Goal: Task Accomplishment & Management: Use online tool/utility

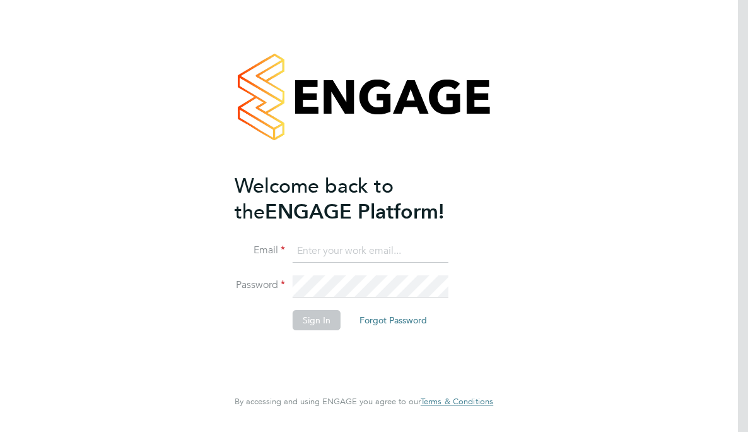
type input "[EMAIL_ADDRESS][DOMAIN_NAME]"
click at [320, 321] on button "Sign In" at bounding box center [317, 320] width 48 height 20
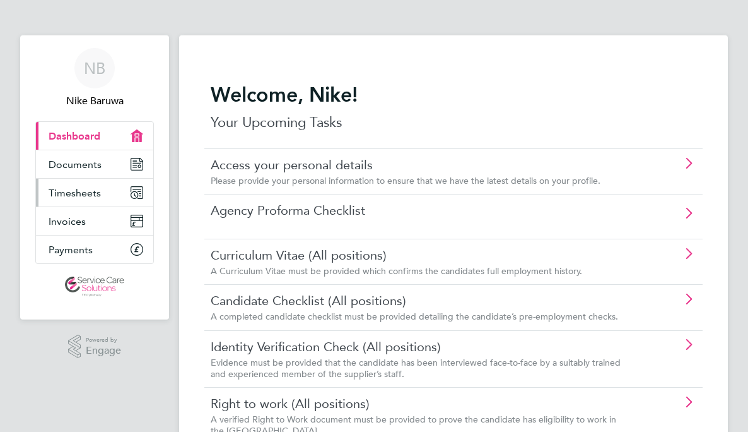
click at [85, 192] on span "Timesheets" at bounding box center [75, 193] width 52 height 12
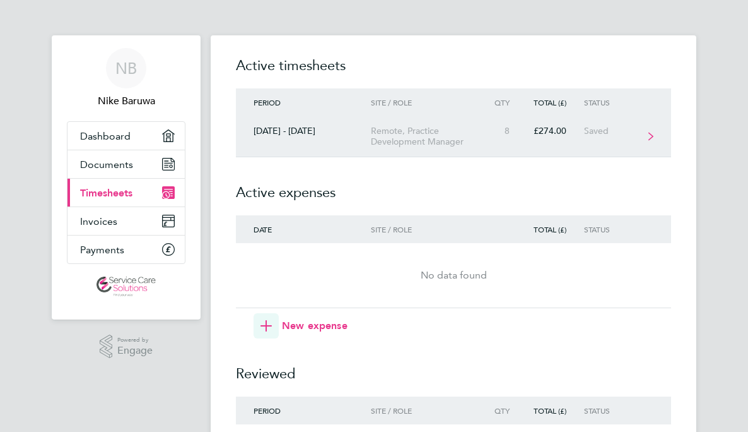
click at [426, 132] on div "Remote, Practice Development Manager" at bounding box center [427, 136] width 113 height 21
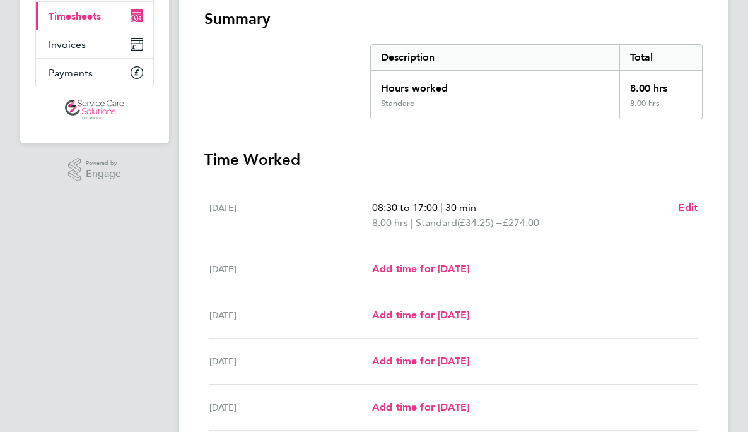
scroll to position [177, 0]
click at [442, 266] on span "Add time for Tue 23 Sep" at bounding box center [420, 268] width 97 height 12
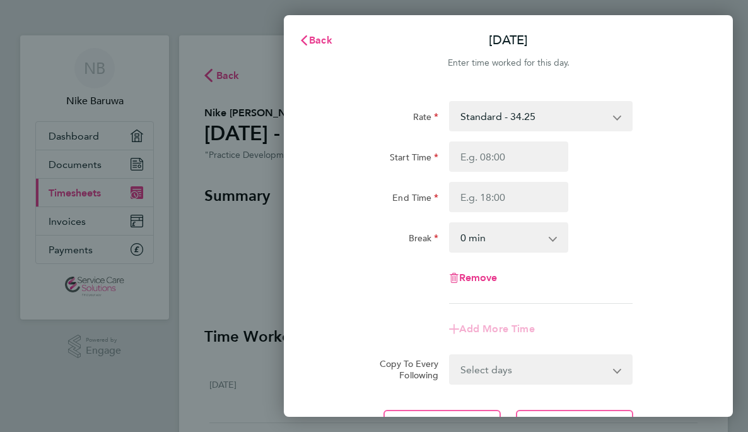
click at [254, 268] on div "Back Tue 23 Sep Enter time worked for this day. Rate Standard - 34.25 Start Tim…" at bounding box center [374, 216] width 748 height 432
